Goal: Task Accomplishment & Management: Manage account settings

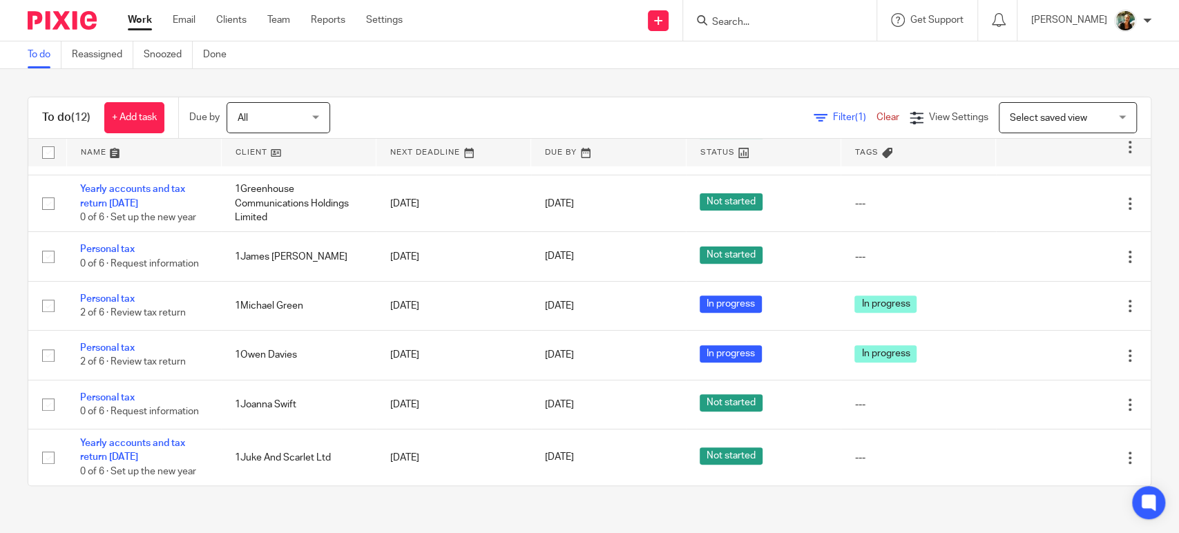
scroll to position [340, 0]
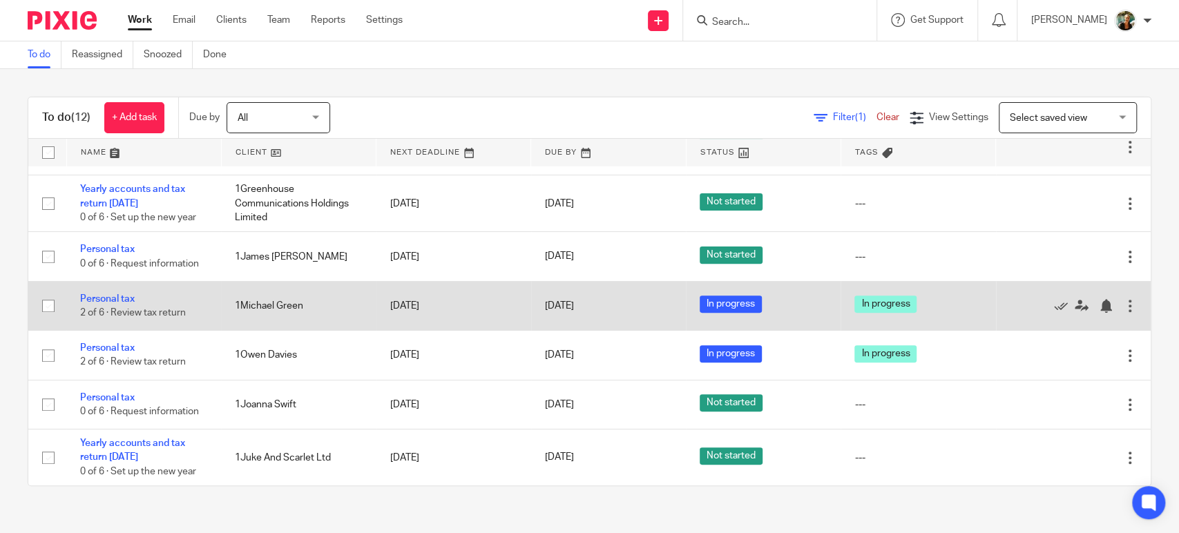
click at [122, 325] on td "Personal tax 2 of 6 · Review tax return" at bounding box center [143, 305] width 155 height 49
click at [122, 304] on link "Personal tax" at bounding box center [107, 299] width 55 height 10
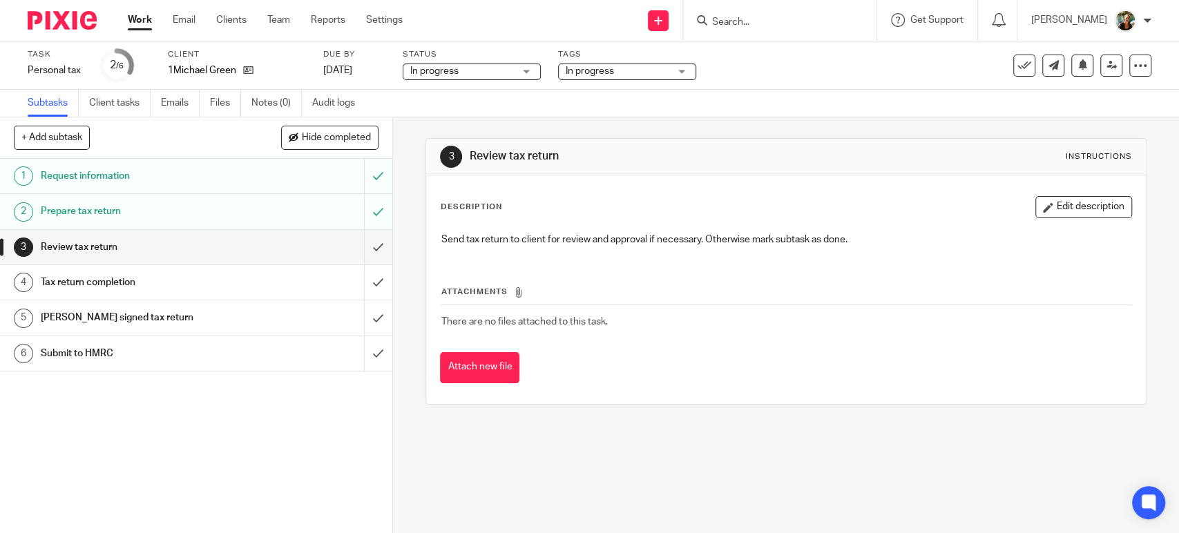
click at [604, 71] on span "In progress" at bounding box center [590, 71] width 48 height 10
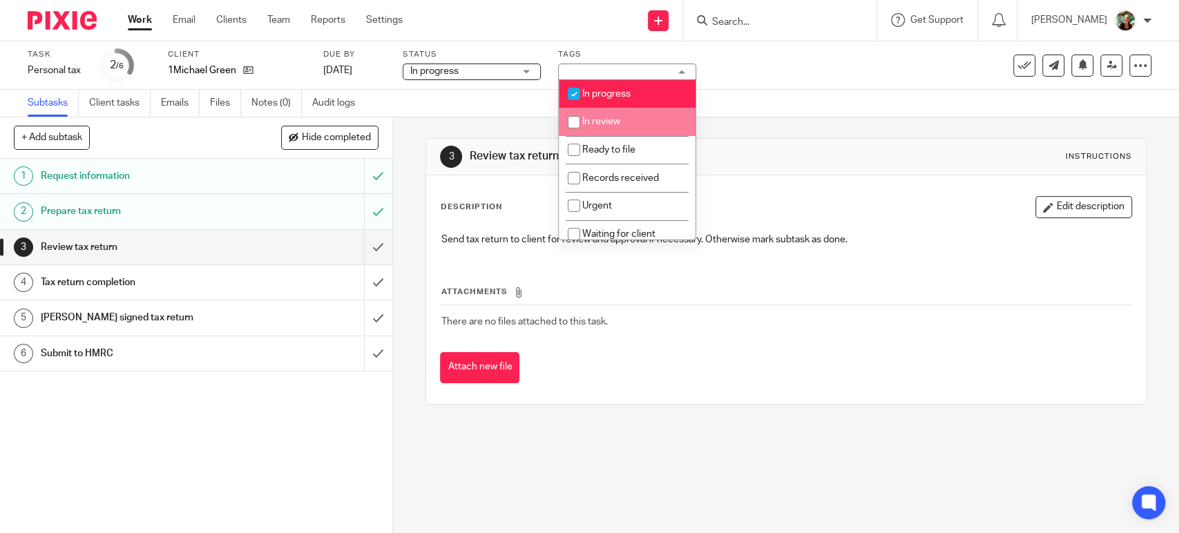
click at [611, 119] on span "In review" at bounding box center [601, 122] width 38 height 10
checkbox input "true"
click at [615, 97] on span "In progress" at bounding box center [606, 94] width 48 height 10
checkbox input "false"
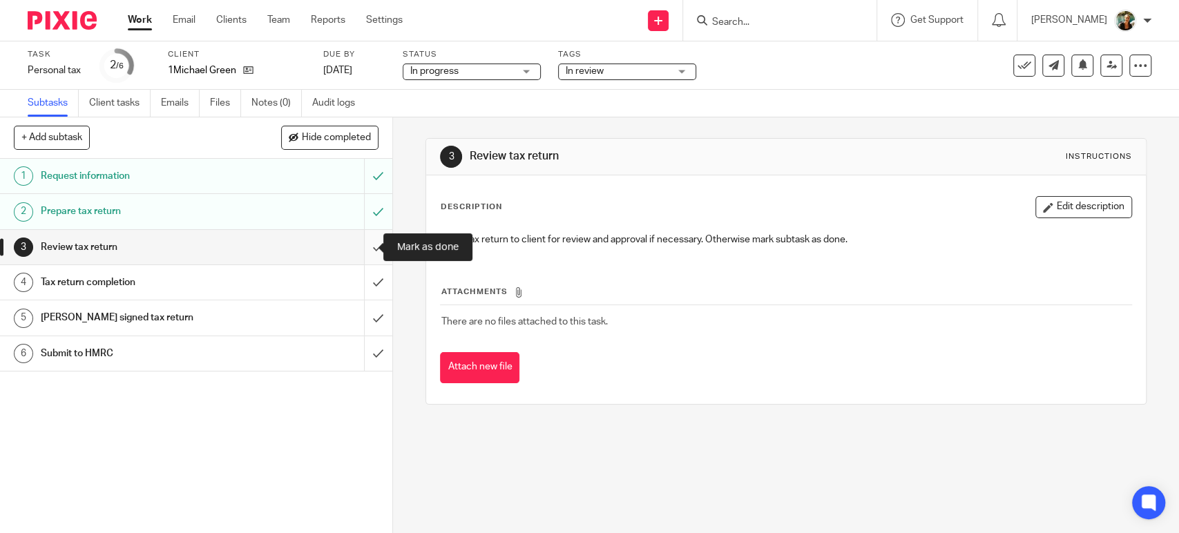
click at [359, 247] on input "submit" at bounding box center [196, 247] width 392 height 35
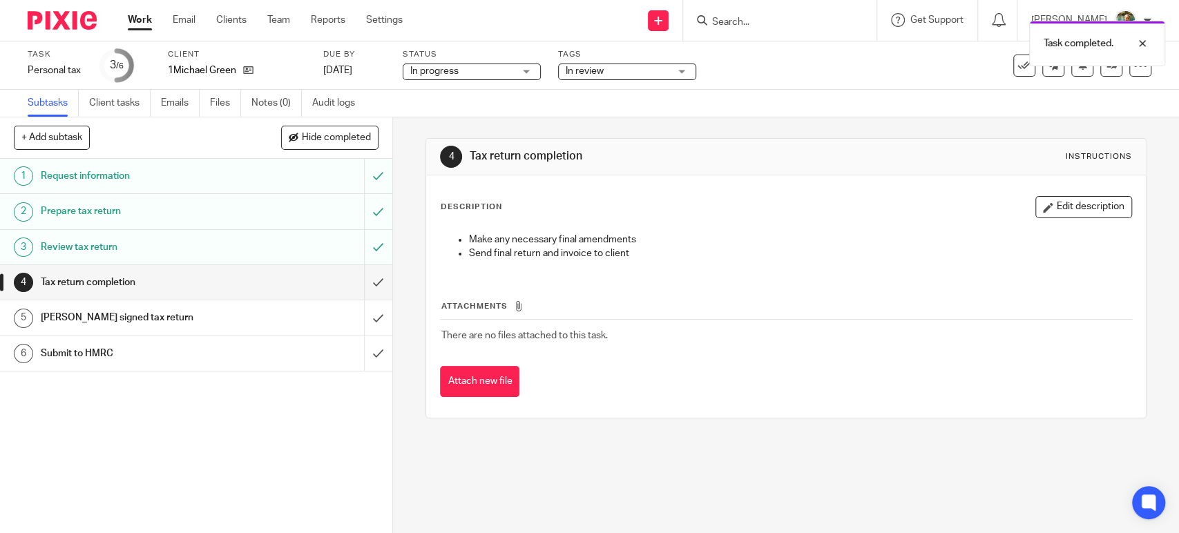
click at [136, 17] on link "Work" at bounding box center [140, 20] width 24 height 14
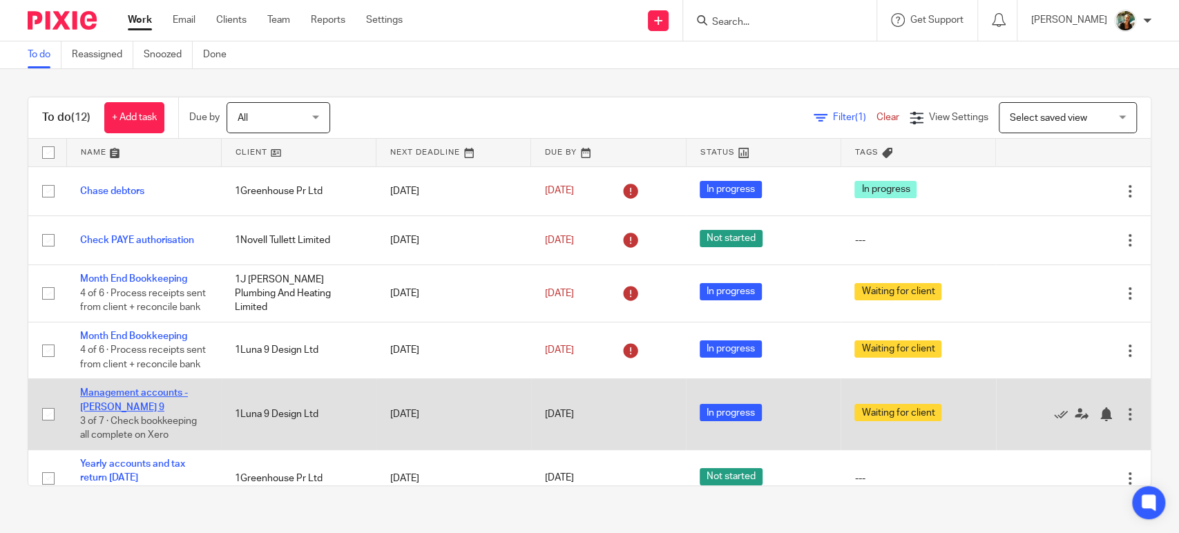
click at [117, 412] on link "Management accounts - [PERSON_NAME] 9" at bounding box center [134, 399] width 108 height 23
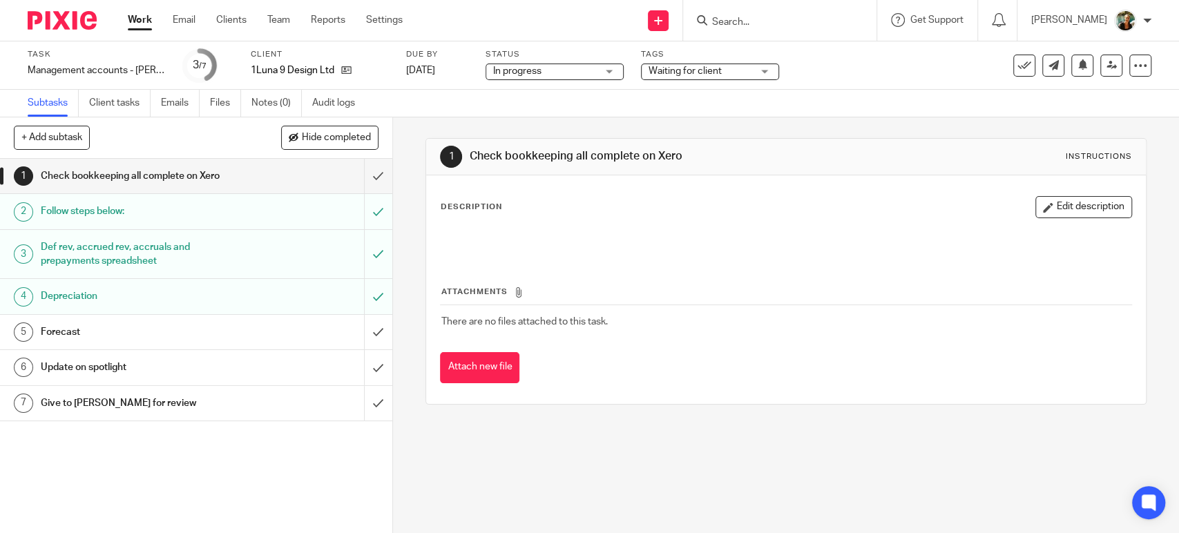
click at [133, 26] on link "Work" at bounding box center [140, 20] width 24 height 14
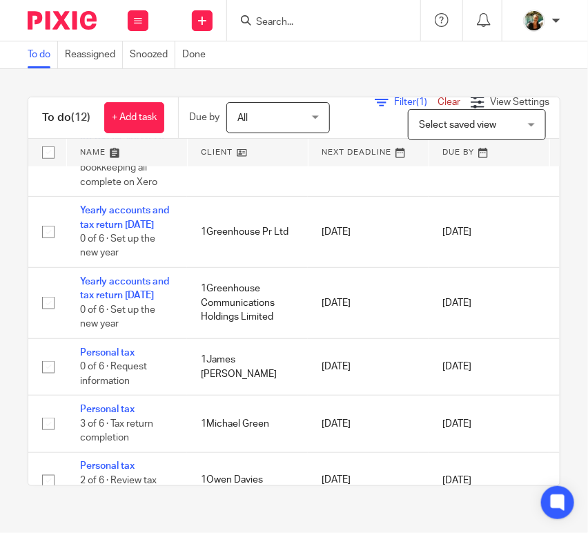
scroll to position [458, 0]
